Goal: Ask a question

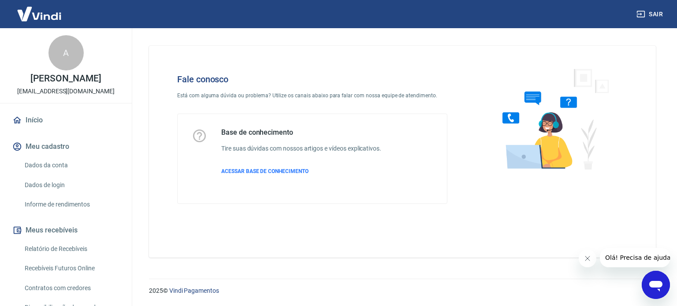
click at [658, 292] on icon "Abrir janela de mensagens" at bounding box center [656, 285] width 16 height 16
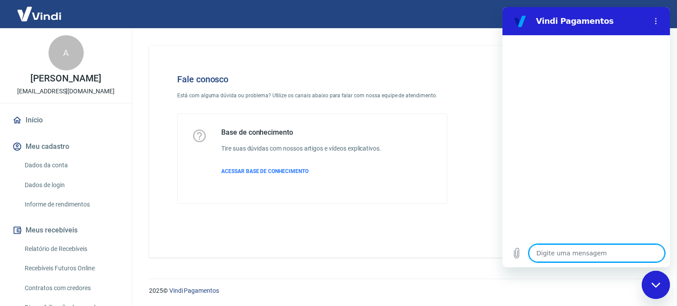
type textarea "B"
type textarea "x"
type textarea "Bo"
type textarea "x"
type textarea "Boa"
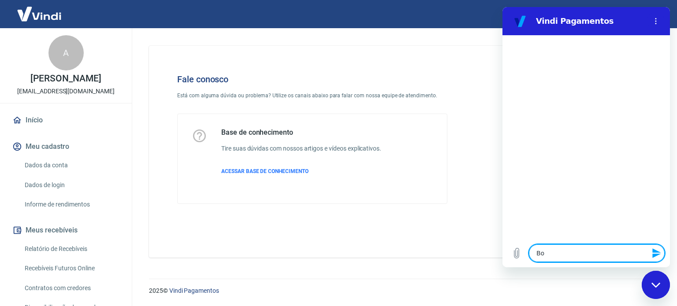
type textarea "x"
type textarea "Boa"
type textarea "x"
type textarea "Boa t"
type textarea "x"
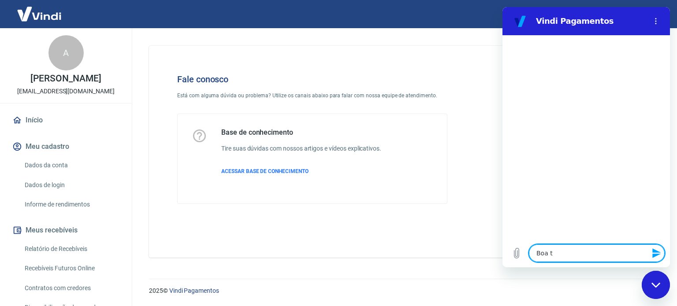
type textarea "Boa ta"
type textarea "x"
type textarea "Boa tar"
type textarea "x"
type textarea "Boa tard"
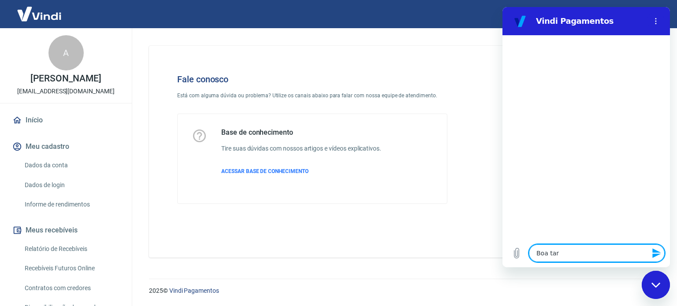
type textarea "x"
type textarea "Boa tarde"
type textarea "x"
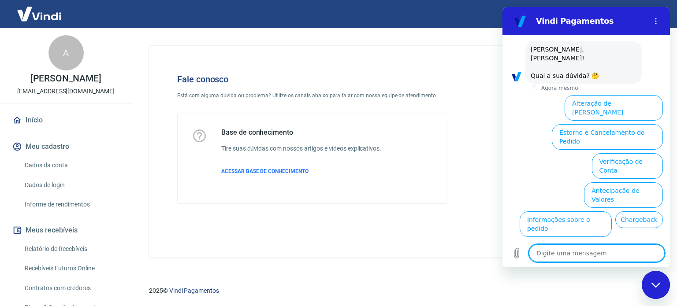
scroll to position [60, 0]
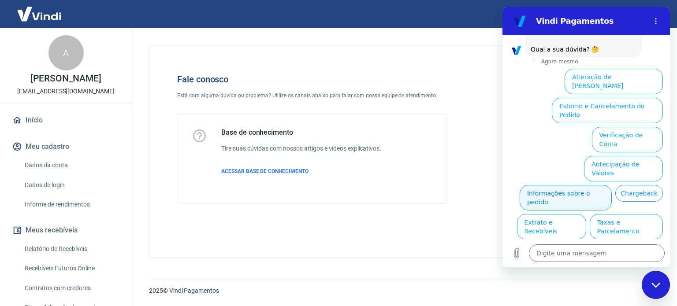
click at [562, 185] on button "Informações sobre o pedido" at bounding box center [565, 198] width 92 height 26
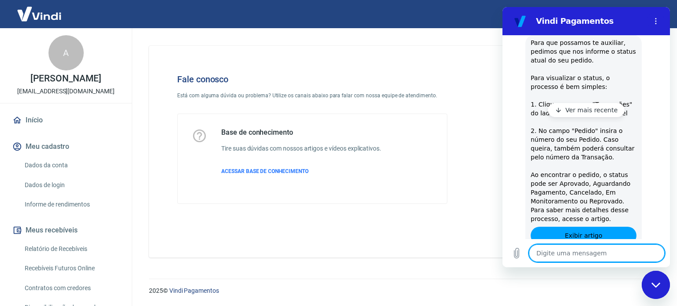
scroll to position [212, 0]
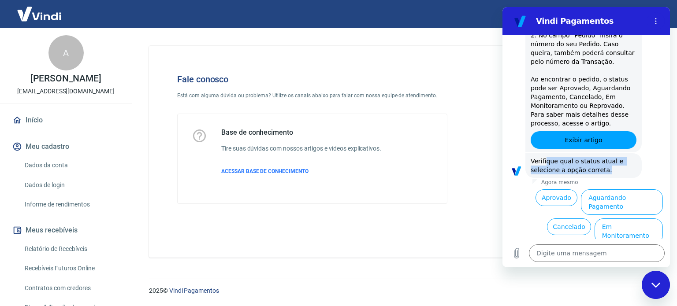
drag, startPoint x: 544, startPoint y: 155, endPoint x: 602, endPoint y: 158, distance: 57.8
click at [602, 158] on div "Vindi diz: Verifique qual o status atual e selecione a opção correta." at bounding box center [583, 165] width 116 height 25
click at [562, 218] on button "Cancelado" at bounding box center [569, 226] width 44 height 17
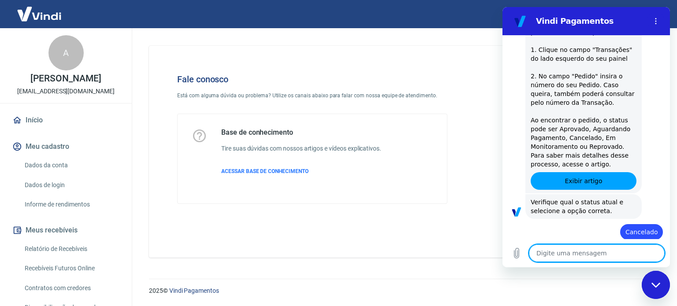
scroll to position [173, 0]
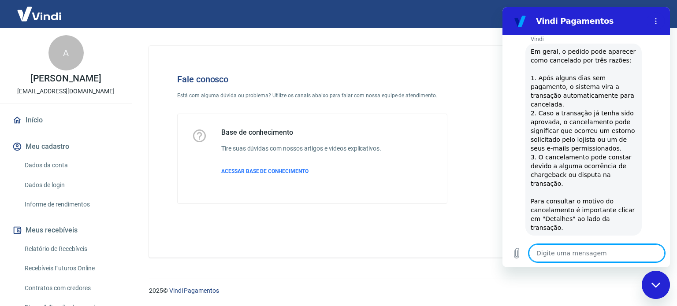
type textarea "x"
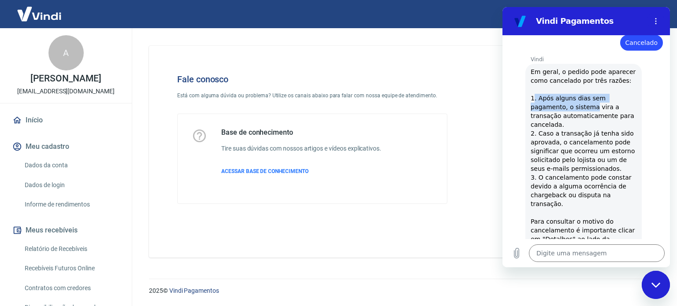
drag, startPoint x: 534, startPoint y: 87, endPoint x: 590, endPoint y: 95, distance: 56.9
click at [590, 95] on span "Em geral, o pedido pode aparecer como cancelado por três razões: 1. Após alguns…" at bounding box center [583, 159] width 107 height 183
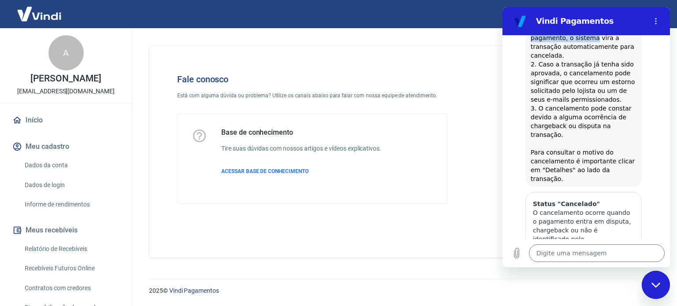
scroll to position [449, 0]
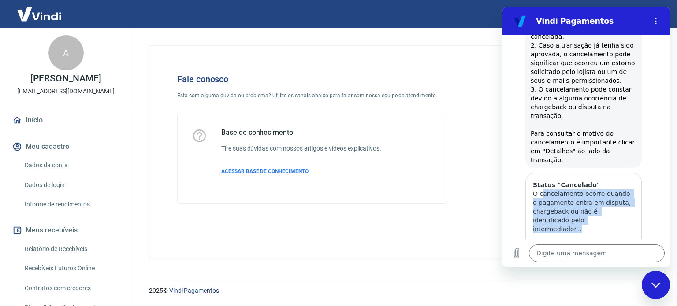
drag, startPoint x: 541, startPoint y: 176, endPoint x: 599, endPoint y: 210, distance: 66.9
click at [599, 210] on div "Status "Cancelado" O cancelamento ocorre quando o pagamento entra em disputa, c…" at bounding box center [582, 207] width 115 height 67
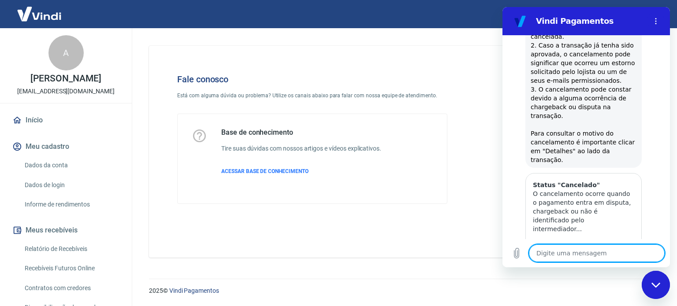
click at [603, 257] on textarea at bounding box center [597, 253] width 136 height 18
type textarea "f"
type textarea "x"
type textarea "fa"
type textarea "x"
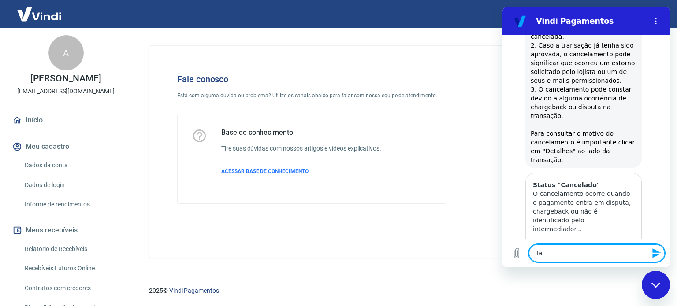
type textarea "fal"
type textarea "x"
type textarea "fala"
type textarea "x"
type textarea "falar"
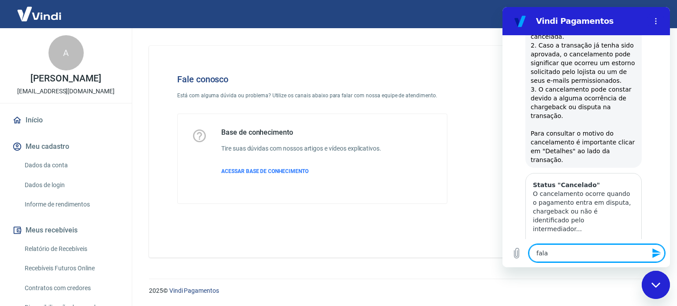
type textarea "x"
type textarea "falar"
type textarea "x"
type textarea "falar c"
type textarea "x"
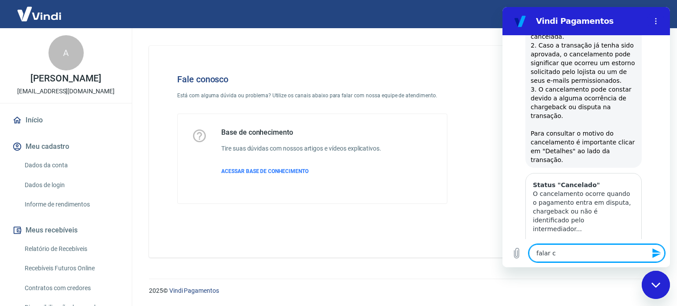
type textarea "falar co"
type textarea "x"
type textarea "falar com"
type textarea "x"
type textarea "falar com"
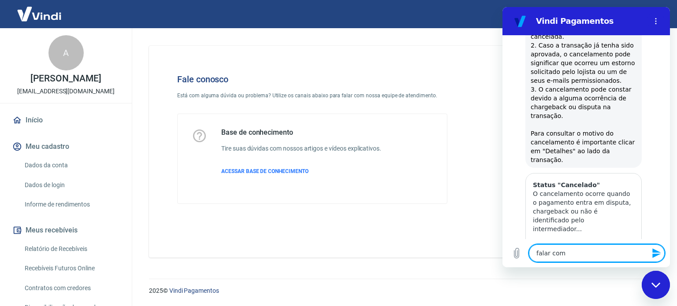
type textarea "x"
type textarea "falar com u"
type textarea "x"
type textarea "falar com um"
type textarea "x"
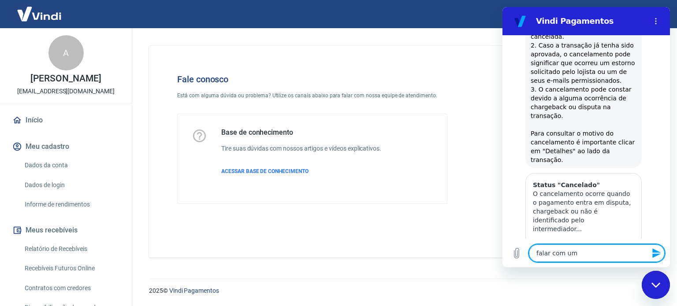
type textarea "falar com um"
type textarea "x"
type textarea "falar com um a"
type textarea "x"
type textarea "falar com um at"
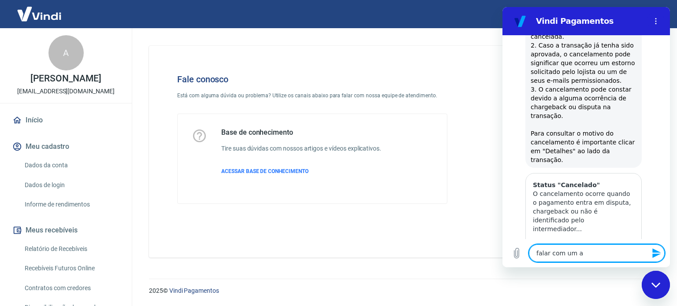
type textarea "x"
type textarea "falar com um ate"
type textarea "x"
type textarea "falar com um [GEOGRAPHIC_DATA]"
type textarea "x"
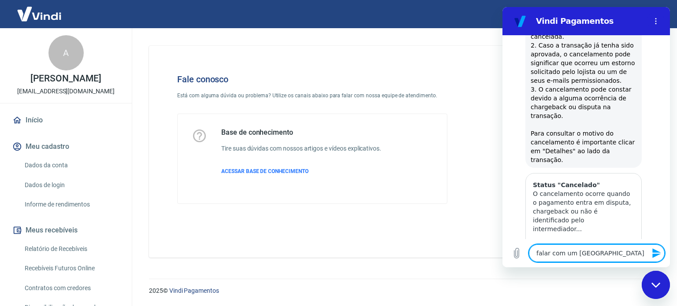
type textarea "falar com um atend"
type textarea "x"
type textarea "falar com um atende"
type textarea "x"
type textarea "falar com um atenden"
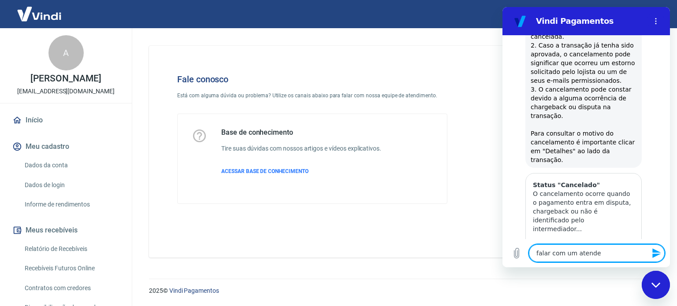
type textarea "x"
type textarea "falar com um atendent"
type textarea "x"
type textarea "falar com um atendente"
type textarea "x"
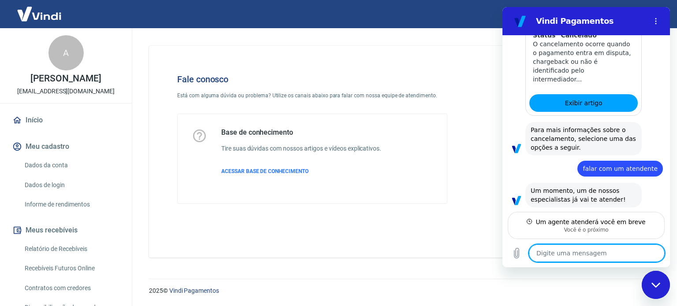
scroll to position [597, 0]
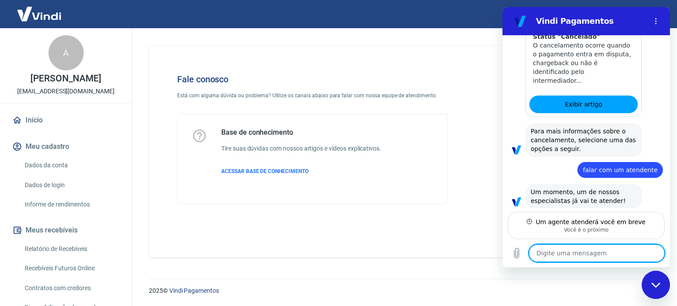
type textarea "x"
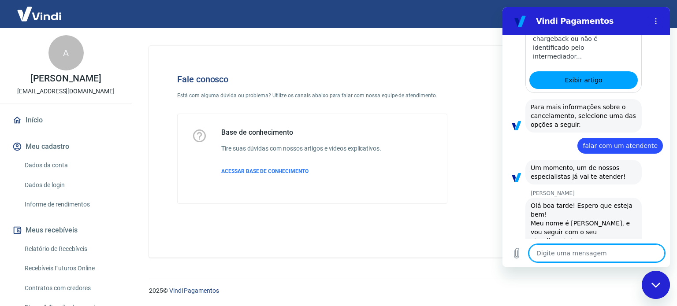
scroll to position [623, 0]
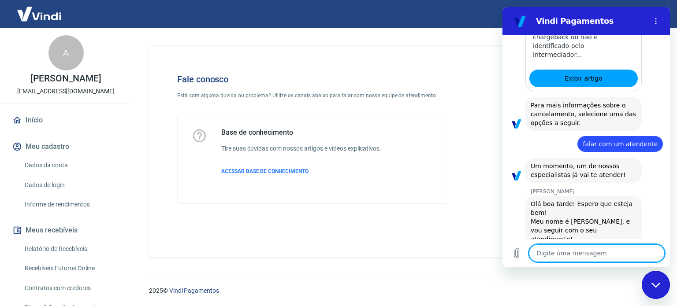
click at [603, 255] on textarea at bounding box center [597, 253] width 136 height 18
type textarea "o"
type textarea "x"
type textarea "o\"
type textarea "x"
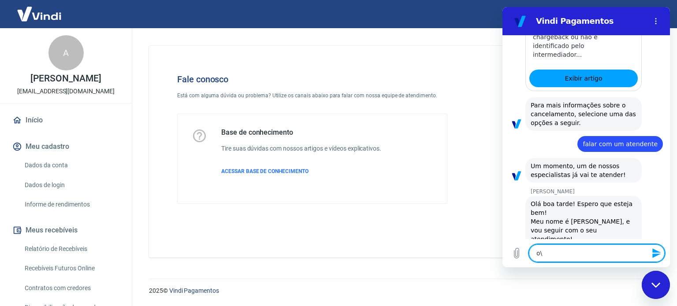
type textarea "o\"
type textarea "x"
type textarea "o\"
type textarea "x"
type textarea "o"
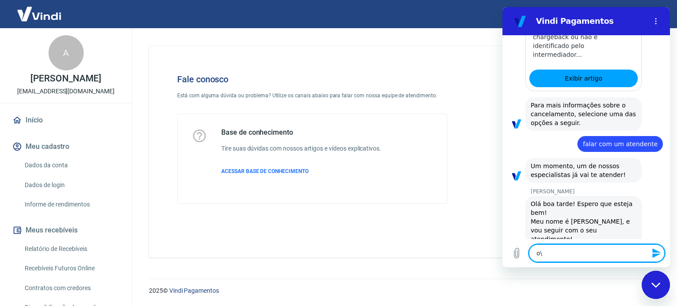
type textarea "x"
type textarea "B"
type textarea "x"
type textarea "Bo"
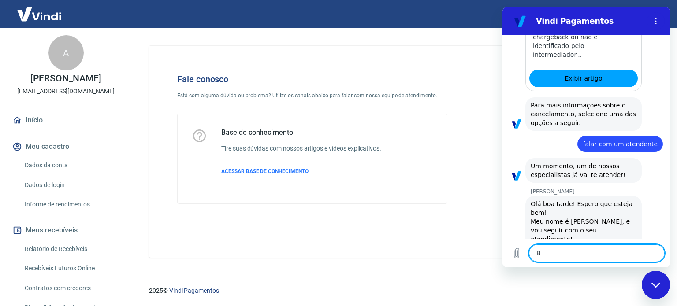
type textarea "x"
type textarea "Boa"
type textarea "x"
type textarea "Boa"
type textarea "x"
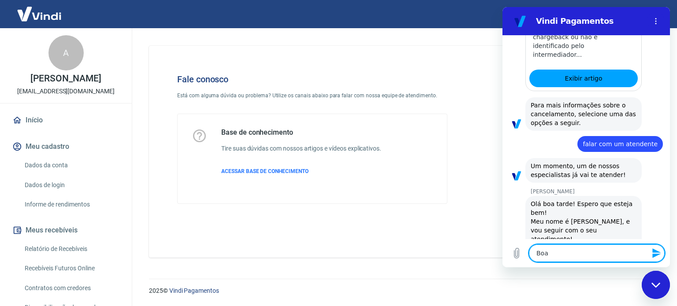
type textarea "Boa t"
type textarea "x"
type textarea "Boa ta"
type textarea "x"
type textarea "Boa tar"
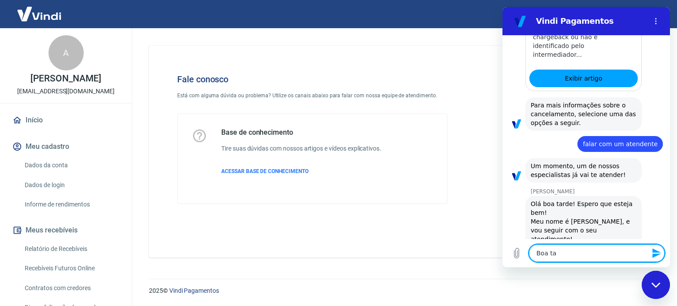
type textarea "x"
type textarea "Boa tard"
type textarea "x"
type textarea "Boa tarde"
type textarea "x"
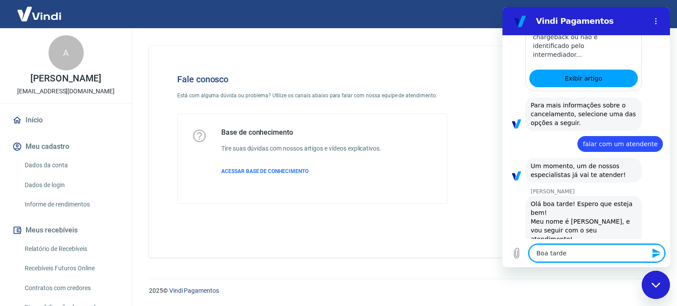
type textarea "Boa tarde@"
type textarea "x"
type textarea "Boa tarde@]"
type textarea "x"
type textarea "Boa tarde@"
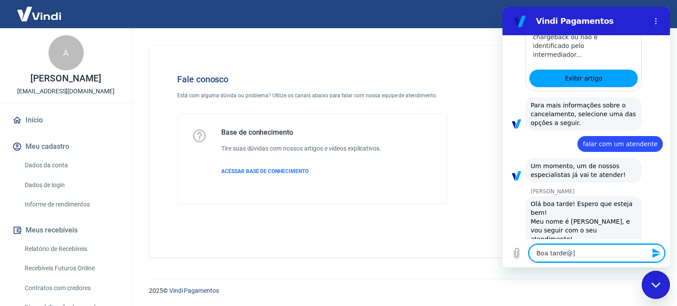
type textarea "x"
type textarea "Boa tarde"
type textarea "x"
type textarea "Boa tarde!"
type textarea "x"
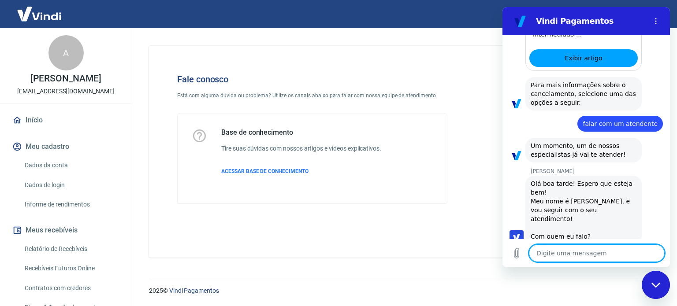
type textarea "x"
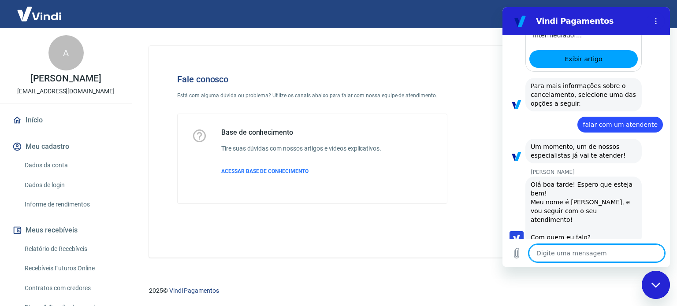
scroll to position [644, 0]
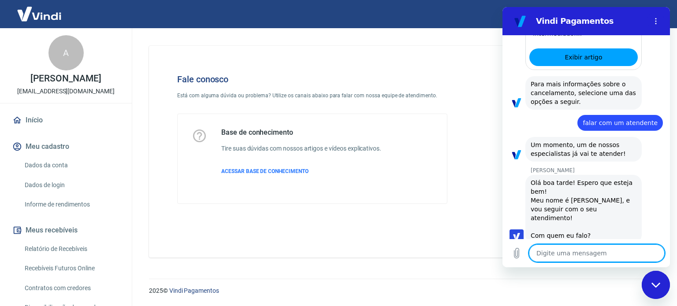
type textarea "S"
type textarea "x"
type textarea "So"
type textarea "x"
type textarea "Sou"
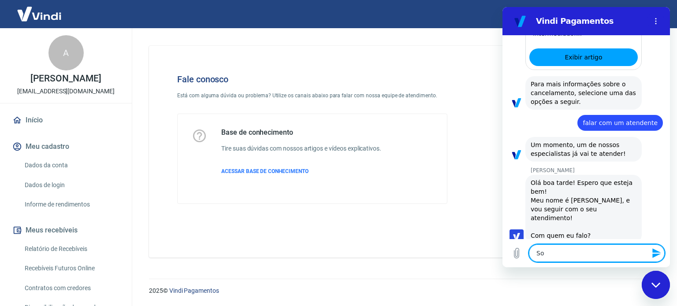
type textarea "x"
type textarea "Sou"
type textarea "x"
type textarea "Sou o"
type textarea "x"
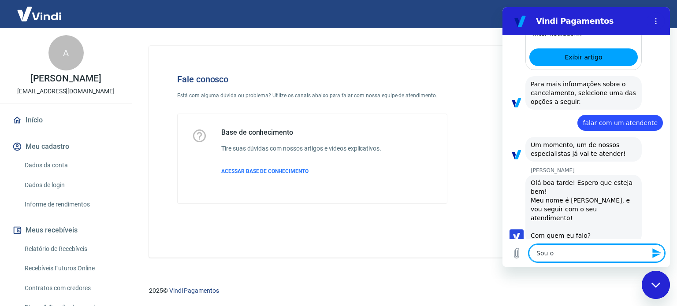
type textarea "Sou o"
type textarea "x"
type textarea "Sou o F"
type textarea "x"
type textarea "Sou o Fe"
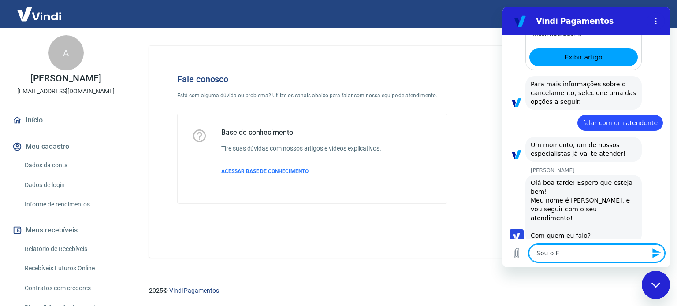
type textarea "x"
type textarea "Sou o Fer"
type textarea "x"
type textarea "Sou o Fern"
type textarea "x"
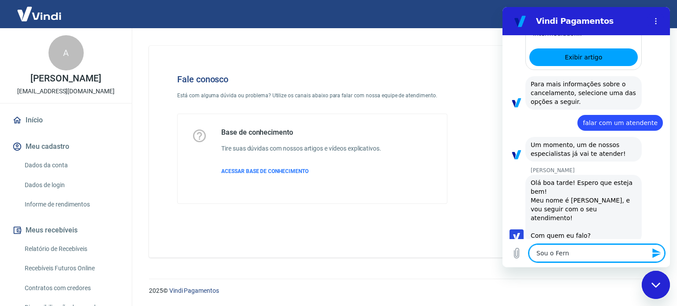
type textarea "Sou o Ferna"
type textarea "x"
type textarea "Sou o [PERSON_NAME]"
type textarea "x"
type textarea "Sou o Fernando"
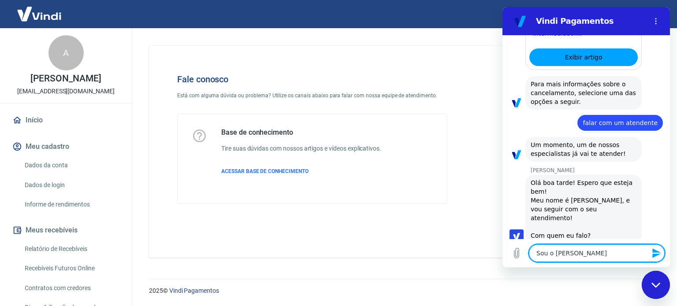
type textarea "x"
type textarea "Sou o Fernando"
type textarea "x"
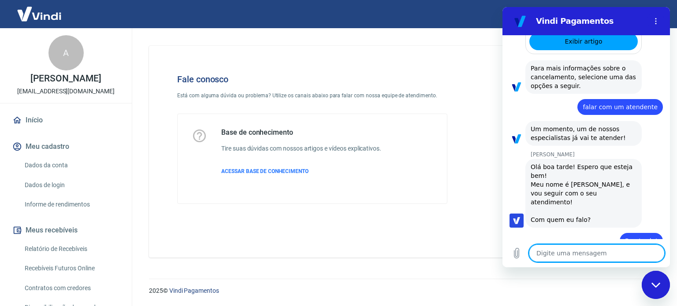
type textarea "x"
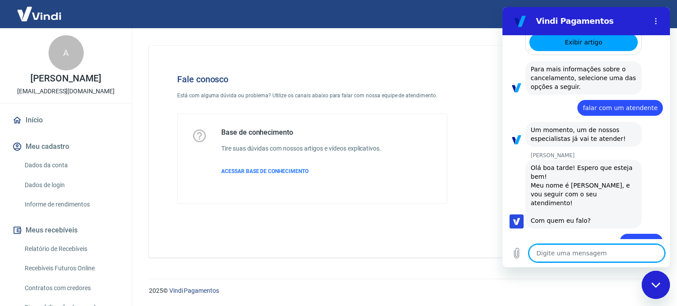
scroll to position [661, 0]
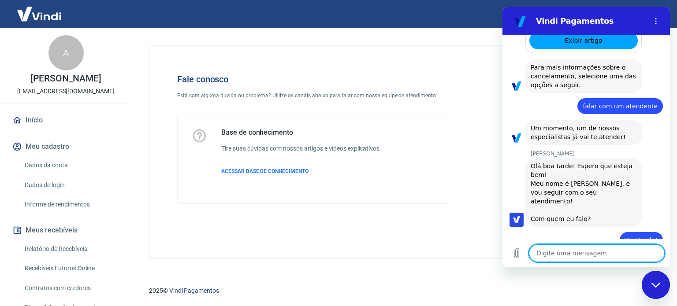
type textarea "E"
type textarea "x"
type textarea "Es"
type textarea "x"
type textarea "Est"
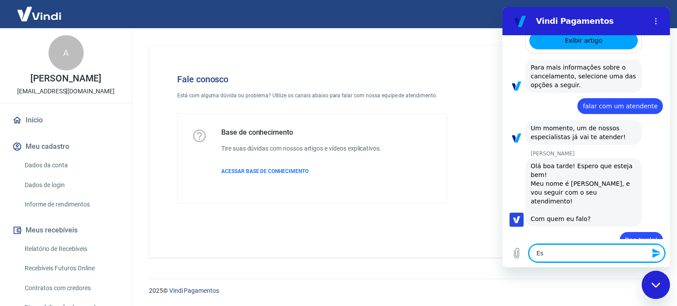
type textarea "x"
type textarea "Esto"
type textarea "x"
type textarea "Estou"
type textarea "x"
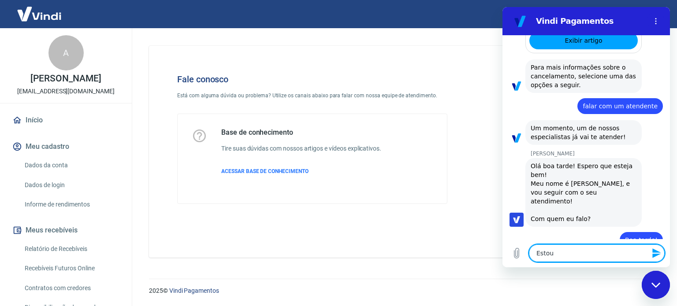
type textarea "Estou"
type textarea "x"
type textarea "Estou c"
type textarea "x"
type textarea "Estou co"
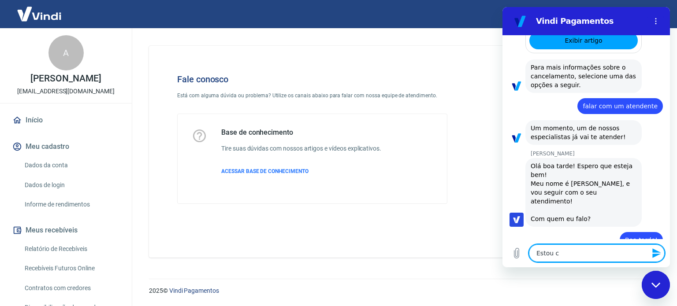
type textarea "x"
type textarea "Estou com"
type textarea "x"
type textarea "Estou com"
type textarea "x"
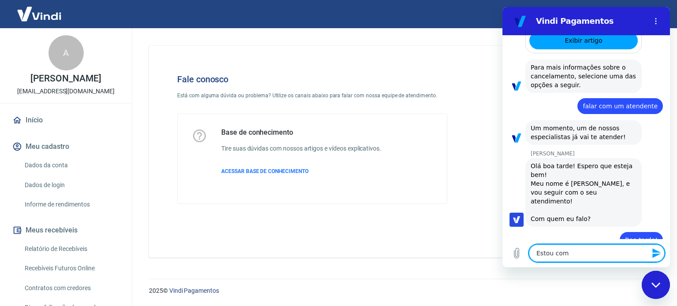
type textarea "Estou com a"
type textarea "x"
type textarea "Estou com al"
type textarea "x"
type textarea "Estou com alg"
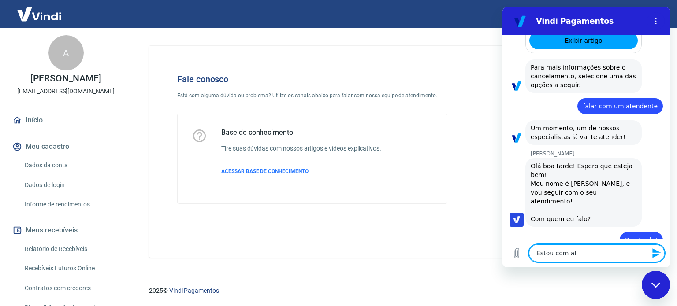
type textarea "x"
type textarea "Estou com algu"
type textarea "x"
type textarea "Estou com algum"
type textarea "x"
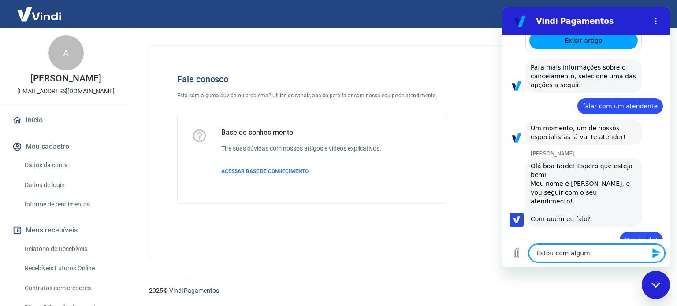
type textarea "Estou com alguma"
type textarea "x"
type textarea "Estou com algumas"
type textarea "x"
type textarea "Estou com algumas"
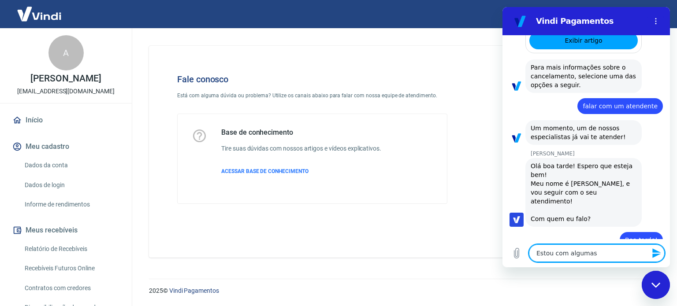
type textarea "x"
type textarea "Estou com algumas d"
type textarea "x"
type textarea "Estou com algumas dú"
type textarea "x"
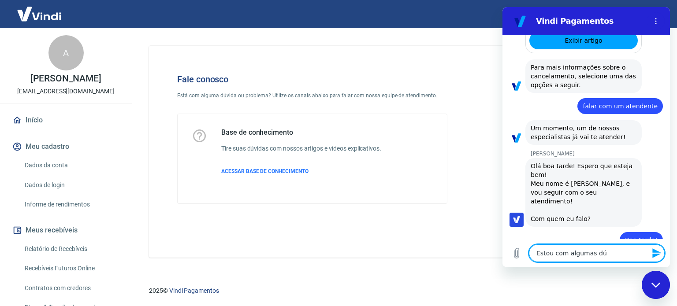
type textarea "Estou com algumas dúv"
type textarea "x"
type textarea "Estou com algumas dúvi"
type textarea "x"
type textarea "Estou com algumas dúvid"
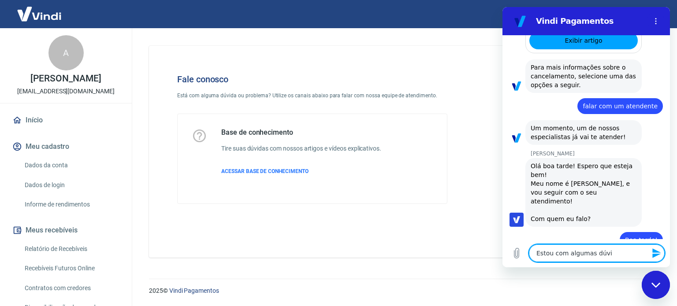
type textarea "x"
type textarea "Estou com algumas dúvida"
type textarea "x"
type textarea "Estou com algumas dúvidas"
type textarea "x"
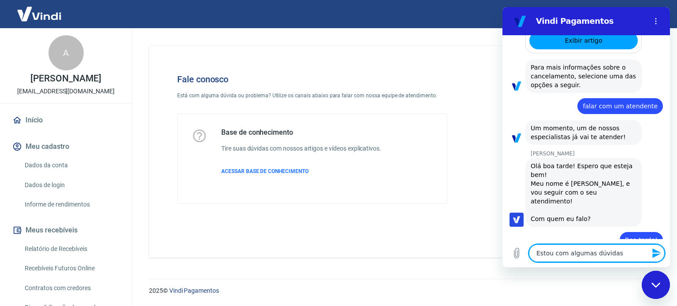
type textarea "Estou com algumas dúvidass"
type textarea "x"
type textarea "Estou com algumas dúvidas"
type textarea "x"
type textarea "Estou com algumas dúvidas"
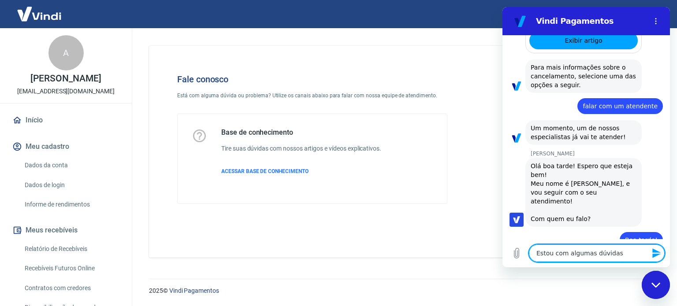
type textarea "x"
type textarea "Estou com algumas dúvidas r"
type textarea "x"
type textarea "Estou com algumas dúvidas re"
type textarea "x"
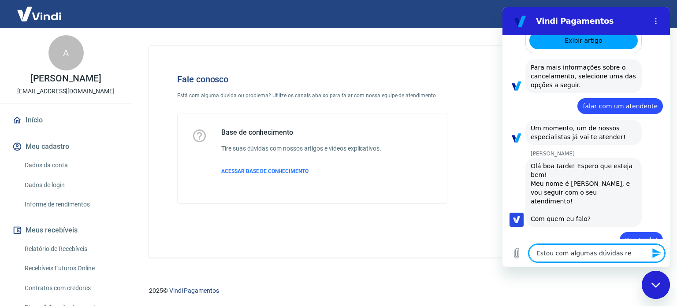
type textarea "Estou com algumas dúvidas ref"
type textarea "x"
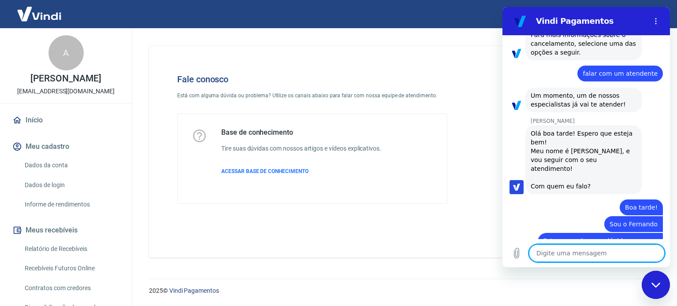
scroll to position [696, 0]
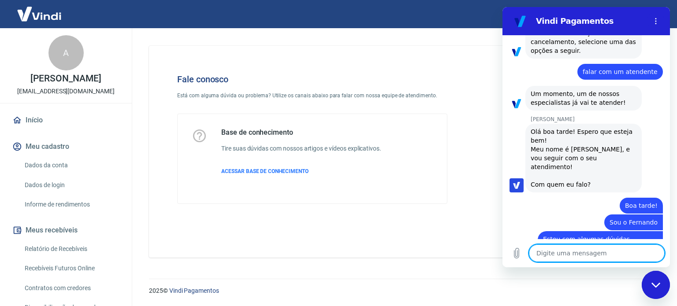
click at [601, 249] on textarea at bounding box center [597, 253] width 136 height 18
click at [518, 257] on icon "Carregar arquivo" at bounding box center [516, 253] width 11 height 11
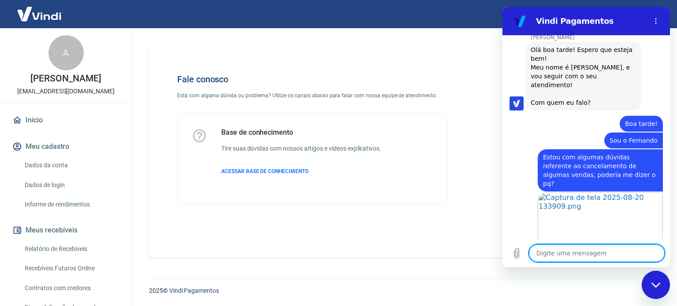
scroll to position [833, 0]
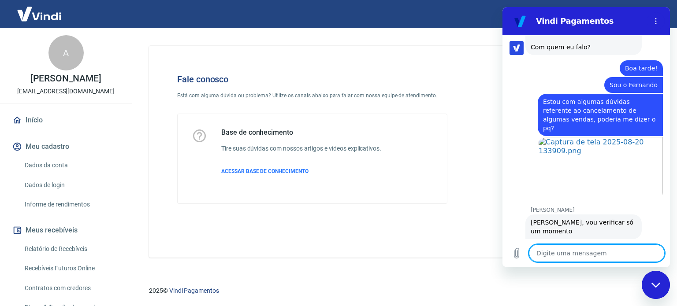
click at [582, 252] on textarea at bounding box center [597, 253] width 136 height 18
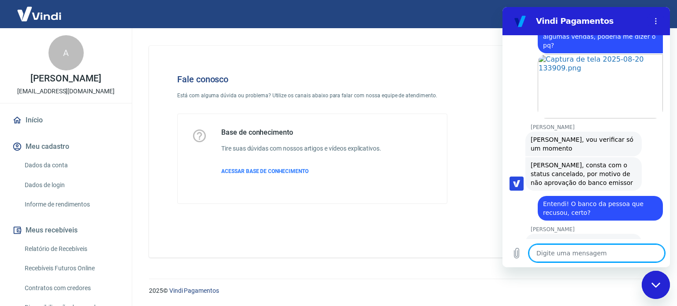
scroll to position [918, 0]
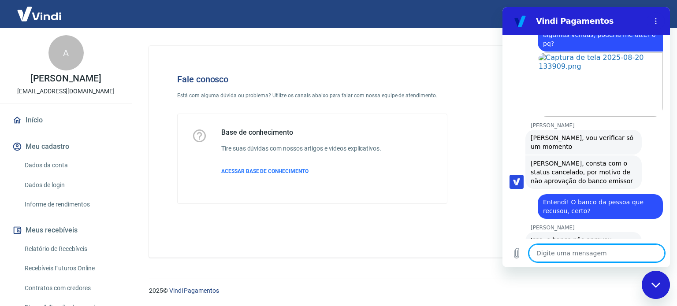
click at [597, 251] on textarea at bounding box center [597, 253] width 136 height 18
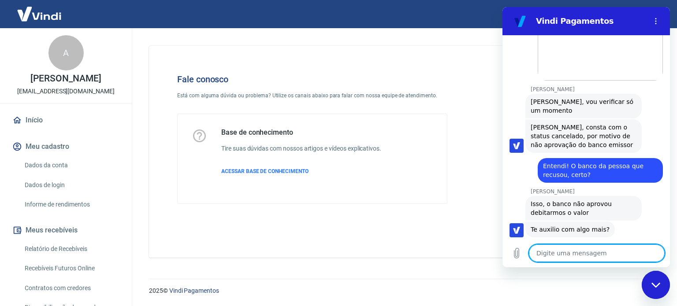
scroll to position [955, 0]
